Goal: Task Accomplishment & Management: Use online tool/utility

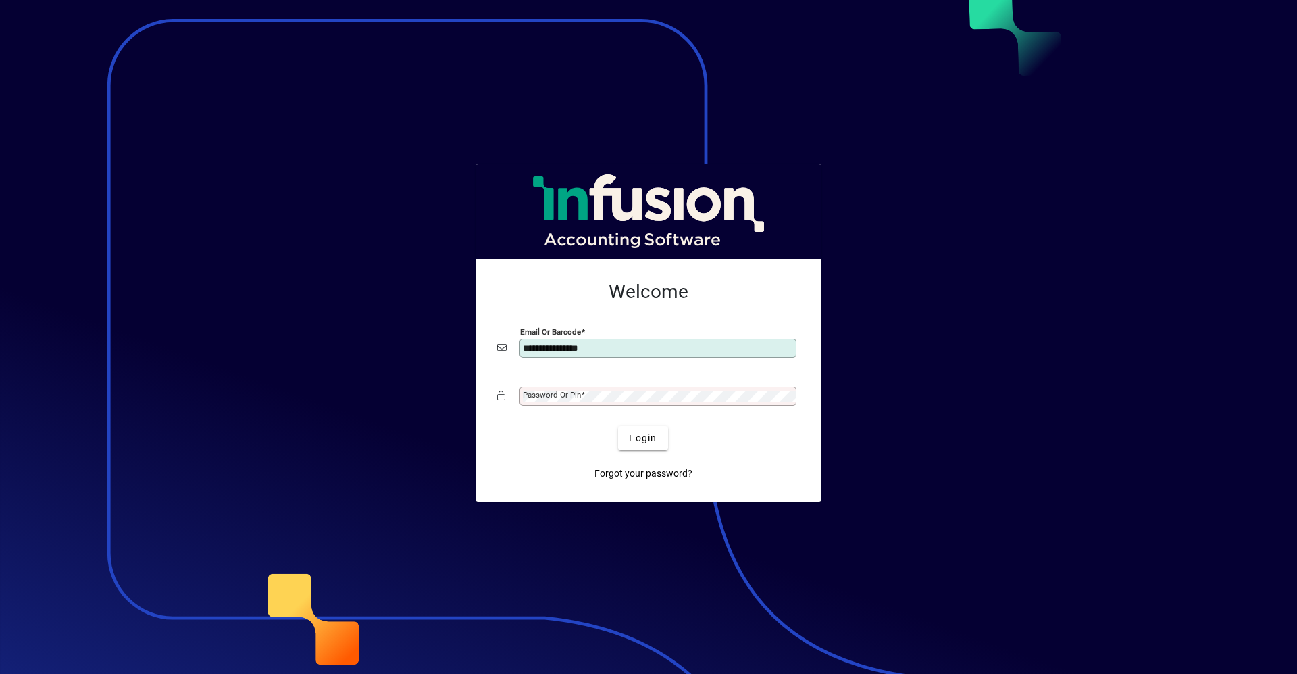
type input "**********"
click at [618, 426] on button "Login" at bounding box center [642, 438] width 49 height 24
